Goal: Use online tool/utility: Utilize a website feature to perform a specific function

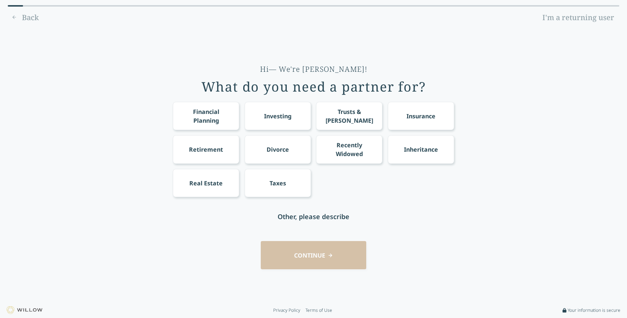
click at [352, 112] on div "Trusts & [PERSON_NAME]" at bounding box center [349, 116] width 53 height 18
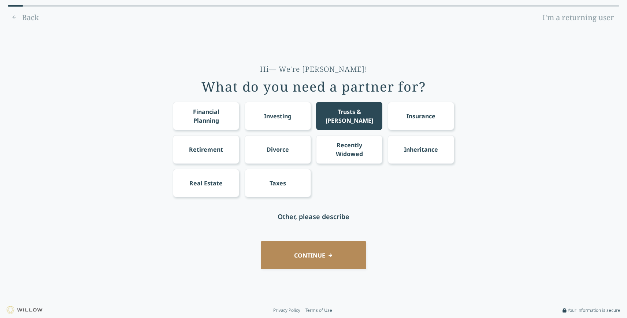
click at [311, 255] on button "CONTINUE" at bounding box center [314, 255] width 106 height 28
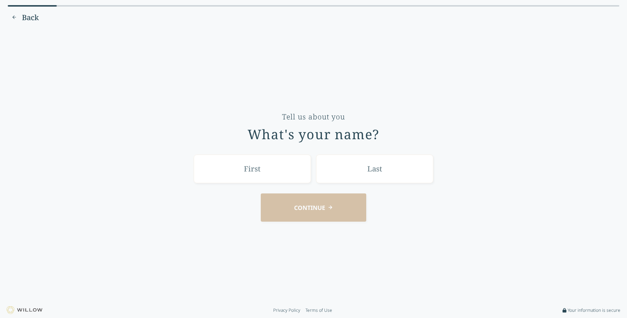
click at [267, 170] on input "text" at bounding box center [252, 169] width 117 height 28
type input "[PERSON_NAME]"
type input "Voye"
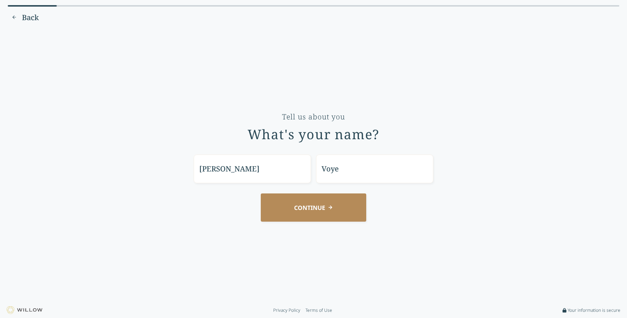
click at [348, 216] on button "CONTINUE" at bounding box center [314, 207] width 106 height 28
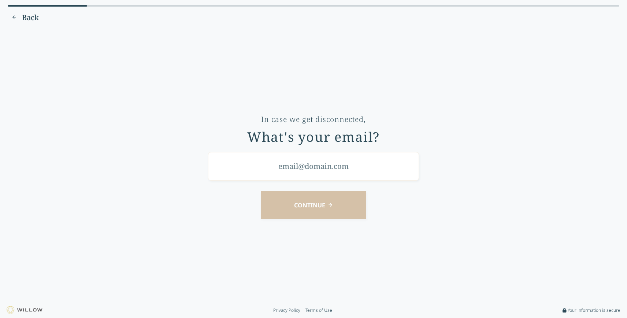
click at [361, 170] on input "email" at bounding box center [313, 166] width 211 height 28
type input "[EMAIL_ADDRESS][DOMAIN_NAME]"
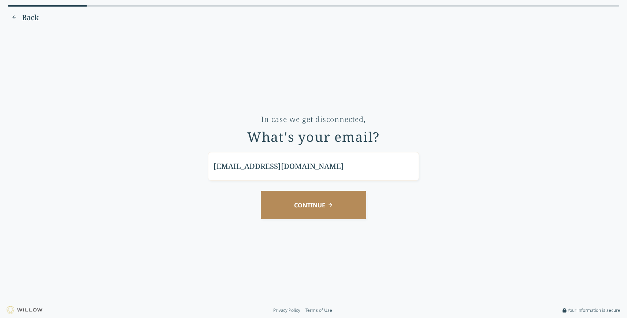
click at [309, 212] on button "CONTINUE" at bounding box center [314, 205] width 106 height 28
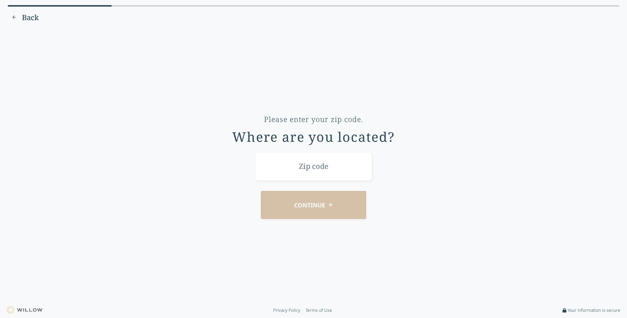
click at [326, 170] on input "text" at bounding box center [313, 166] width 117 height 28
type input "98251"
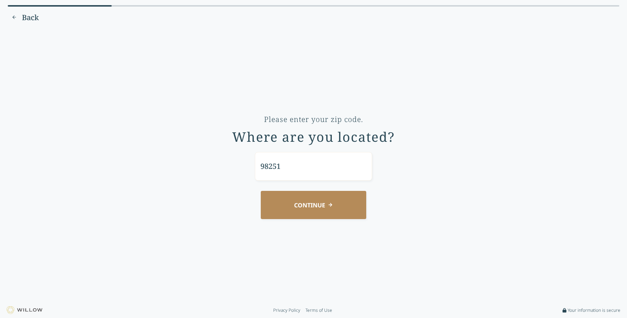
click at [322, 197] on button "CONTINUE" at bounding box center [314, 205] width 106 height 28
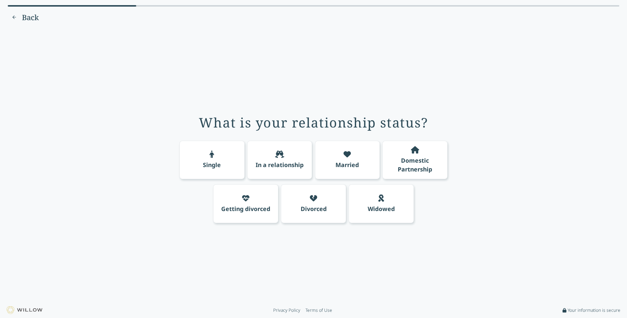
click at [234, 168] on div "Single" at bounding box center [212, 160] width 65 height 39
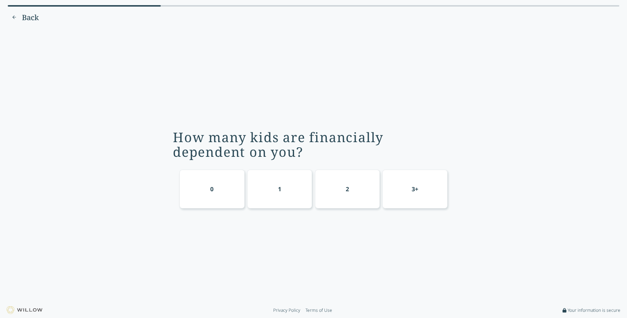
click at [294, 188] on div "1" at bounding box center [279, 189] width 65 height 39
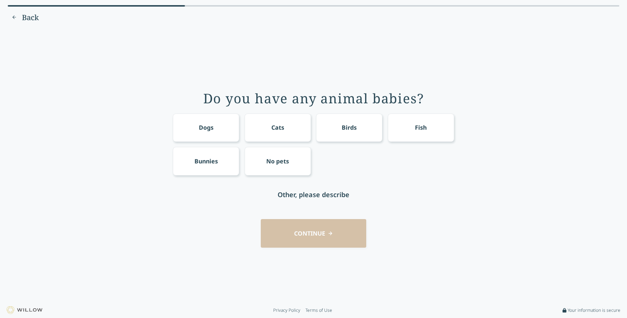
click at [289, 164] on div "No pets" at bounding box center [278, 161] width 66 height 28
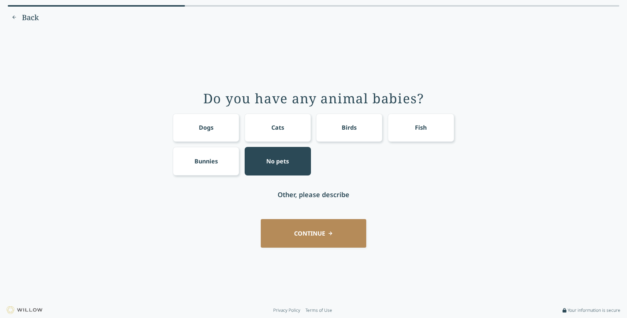
click at [318, 235] on button "CONTINUE" at bounding box center [314, 233] width 106 height 28
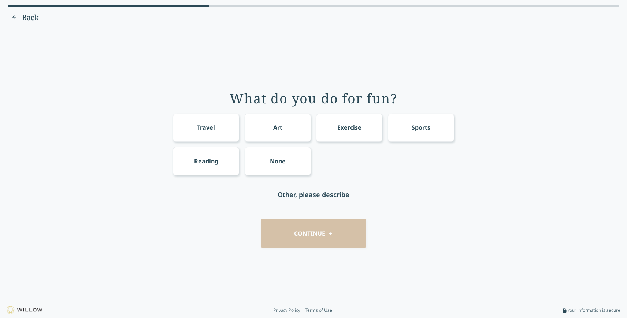
click at [285, 137] on div "Art" at bounding box center [278, 128] width 66 height 28
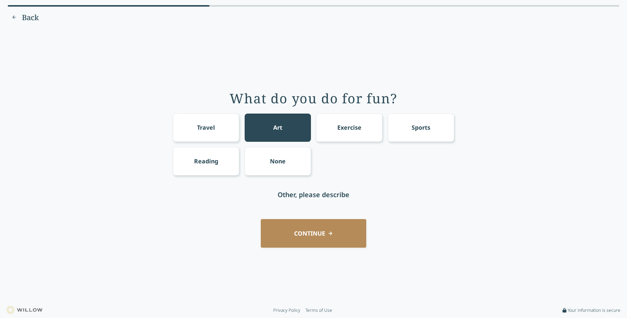
click at [329, 235] on button "CONTINUE" at bounding box center [314, 233] width 106 height 28
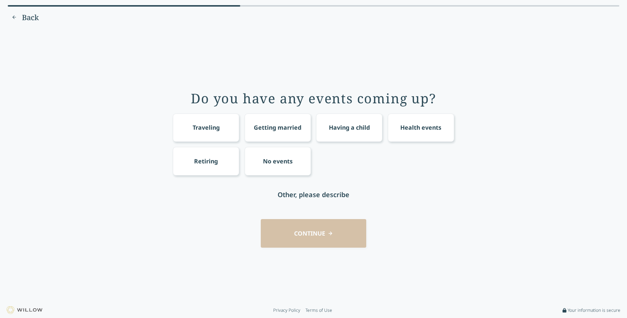
click at [322, 196] on div "Other, please describe" at bounding box center [314, 194] width 72 height 10
drag, startPoint x: 443, startPoint y: 133, endPoint x: 436, endPoint y: 169, distance: 35.9
click at [443, 133] on div "Health events" at bounding box center [421, 128] width 66 height 28
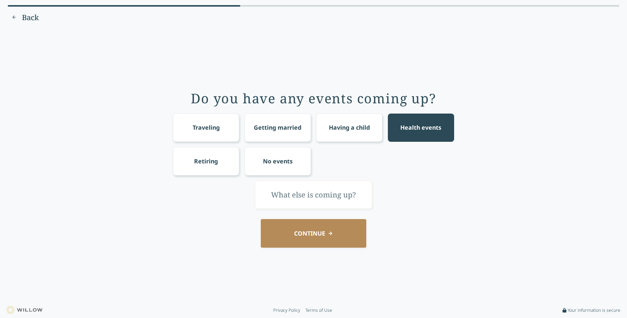
click at [337, 244] on button "CONTINUE" at bounding box center [314, 233] width 106 height 28
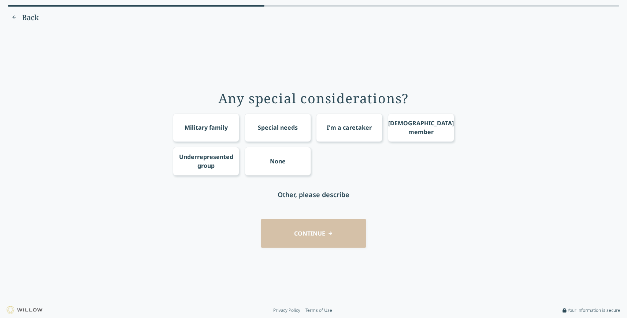
click at [363, 132] on div "I'm a caretaker" at bounding box center [349, 128] width 66 height 28
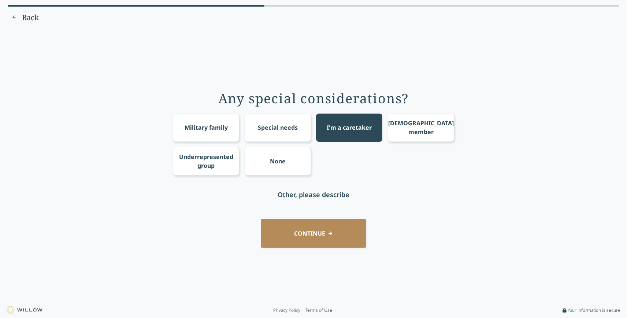
drag, startPoint x: 450, startPoint y: 132, endPoint x: 446, endPoint y: 134, distance: 4.3
click at [450, 132] on div "[DEMOGRAPHIC_DATA] member" at bounding box center [421, 128] width 66 height 28
click at [326, 229] on button "CONTINUE" at bounding box center [314, 233] width 106 height 28
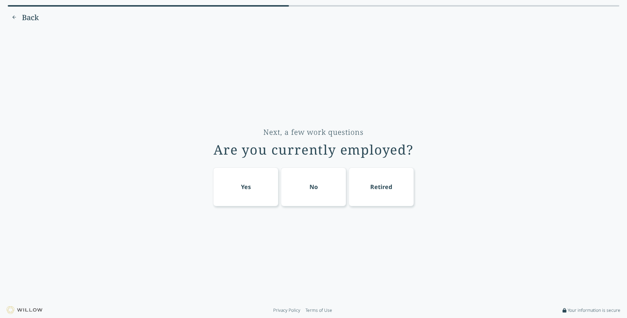
drag, startPoint x: 385, startPoint y: 188, endPoint x: 395, endPoint y: 186, distance: 10.1
click at [385, 188] on div "Retired" at bounding box center [381, 186] width 22 height 9
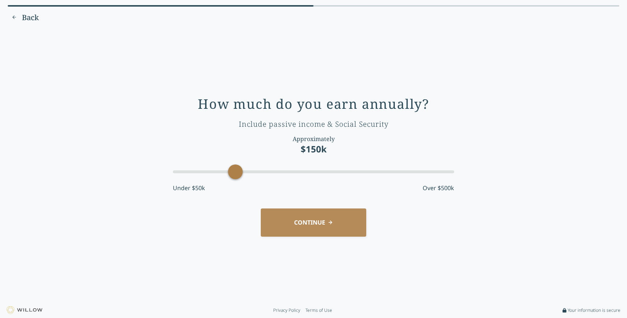
click at [350, 177] on div at bounding box center [313, 171] width 281 height 13
click at [431, 175] on div at bounding box center [313, 171] width 281 height 13
click at [337, 222] on button "CONTINUE" at bounding box center [314, 222] width 106 height 28
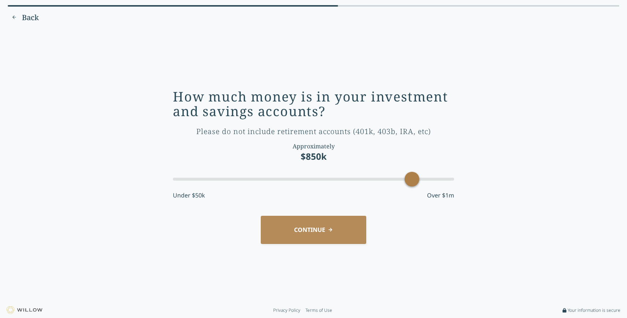
click at [417, 180] on div at bounding box center [313, 179] width 281 height 3
click at [450, 180] on div at bounding box center [313, 179] width 281 height 3
click at [324, 225] on button "CONTINUE" at bounding box center [314, 230] width 106 height 28
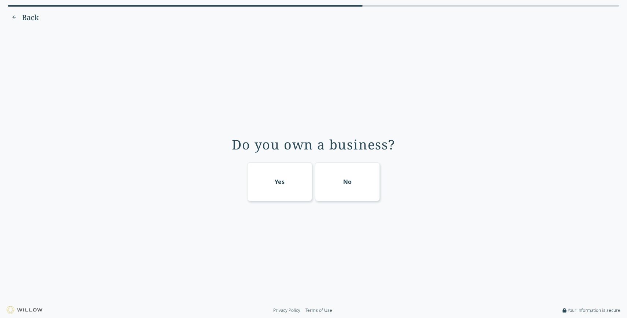
click at [347, 182] on div "No" at bounding box center [347, 181] width 8 height 9
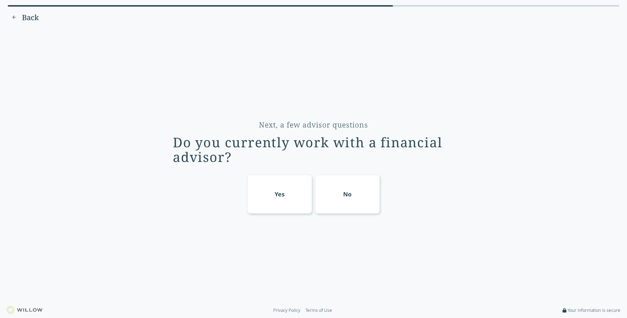
click at [361, 191] on div "No" at bounding box center [347, 194] width 65 height 39
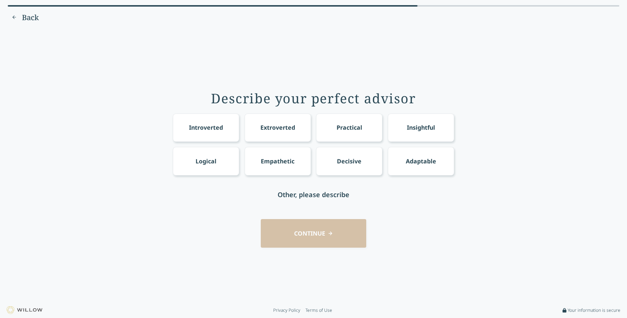
click at [358, 130] on div "Practical" at bounding box center [350, 127] width 26 height 9
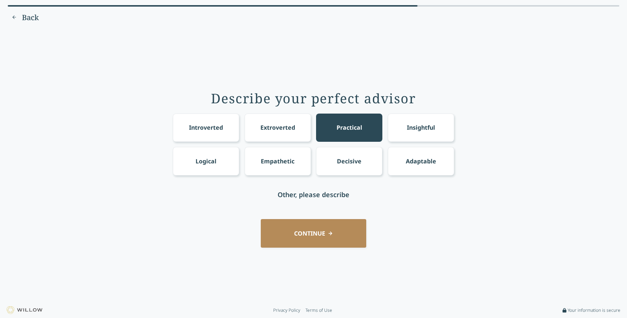
click at [341, 218] on div "Describe your perfect advisor Introverted Extroverted Practical Insightful Logi…" at bounding box center [313, 166] width 607 height 264
click at [343, 224] on button "CONTINUE" at bounding box center [314, 233] width 106 height 28
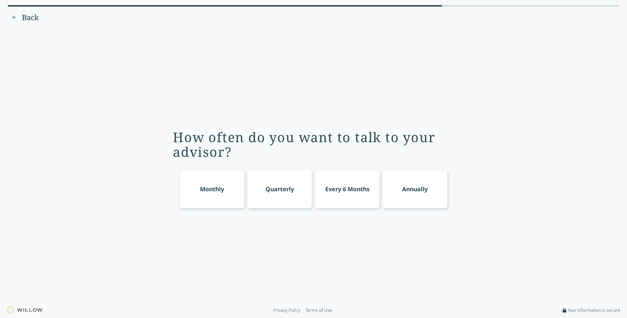
click at [323, 192] on div "Every 6 Months" at bounding box center [347, 189] width 65 height 39
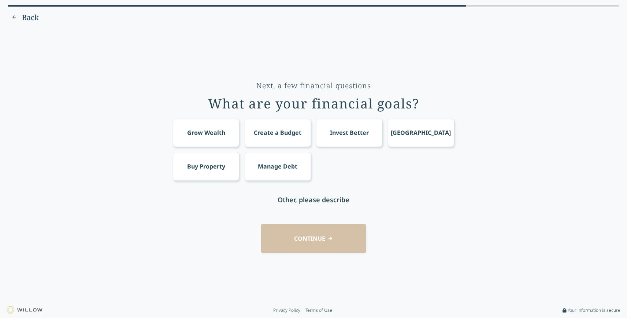
click at [287, 170] on div "Manage Debt" at bounding box center [278, 166] width 40 height 9
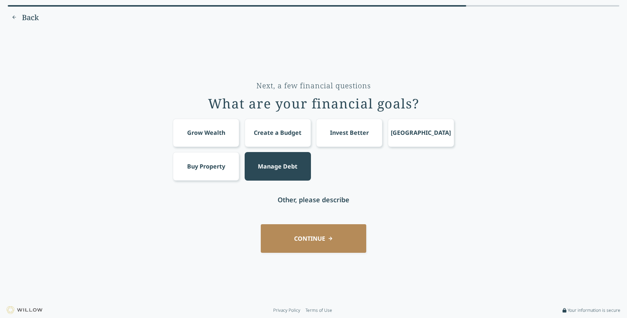
click at [322, 245] on button "CONTINUE" at bounding box center [314, 238] width 106 height 28
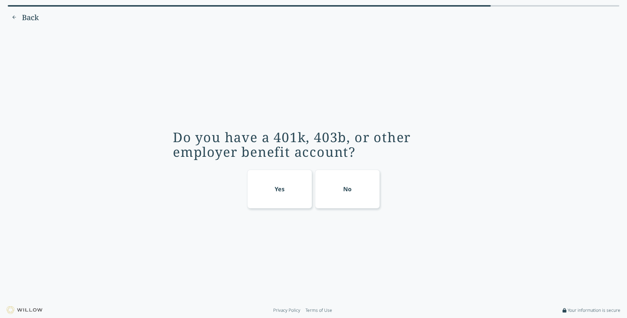
click at [349, 193] on div "No" at bounding box center [347, 189] width 8 height 9
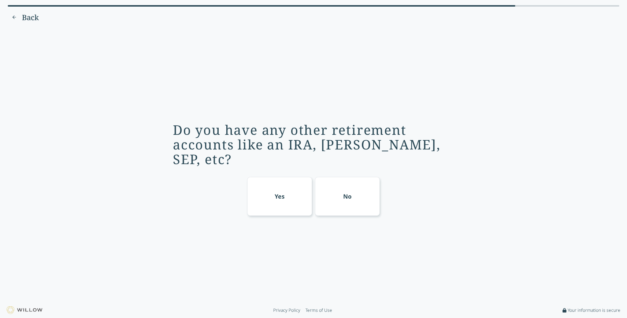
click at [345, 194] on div "No" at bounding box center [347, 196] width 65 height 39
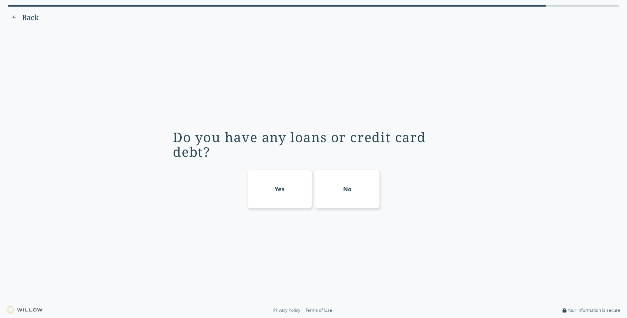
click at [351, 196] on div "No" at bounding box center [347, 189] width 65 height 39
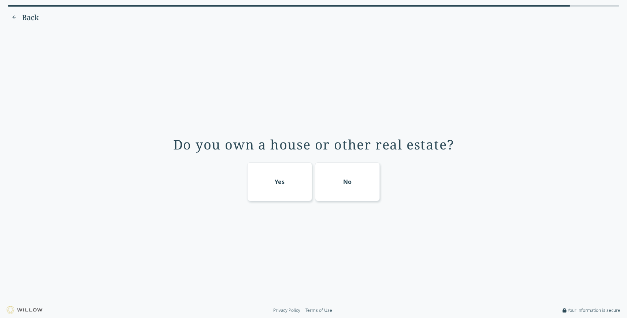
click at [355, 196] on div "No" at bounding box center [347, 181] width 65 height 39
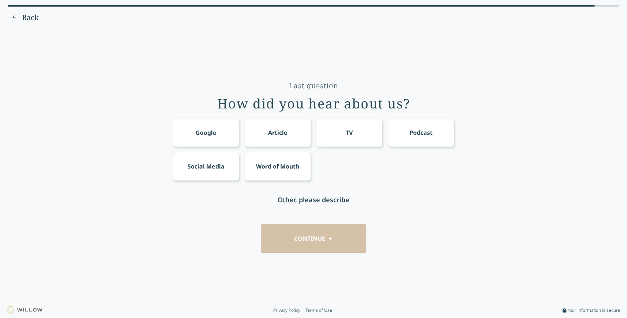
click at [366, 140] on div "TV" at bounding box center [349, 133] width 66 height 28
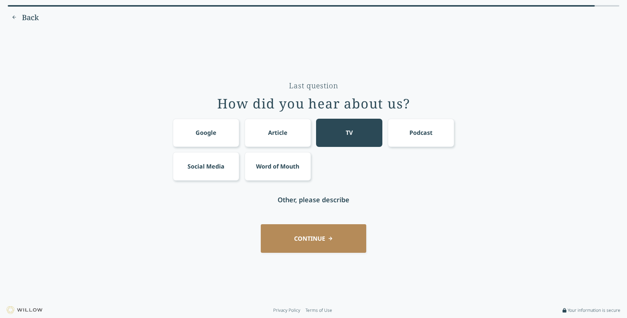
click at [322, 234] on button "CONTINUE" at bounding box center [314, 238] width 106 height 28
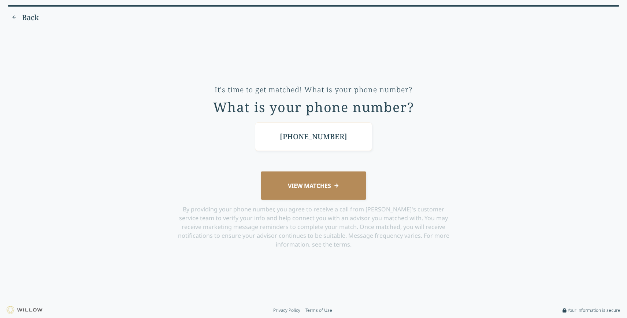
type input "[PHONE_NUMBER]"
click at [319, 189] on button "VIEW MATCHES" at bounding box center [314, 185] width 106 height 28
